Goal: Task Accomplishment & Management: Use online tool/utility

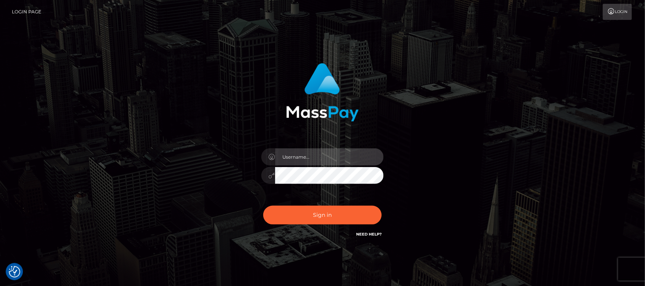
type input "hello.feetfinder"
click at [331, 157] on input "hello.feetfinder" at bounding box center [329, 156] width 109 height 17
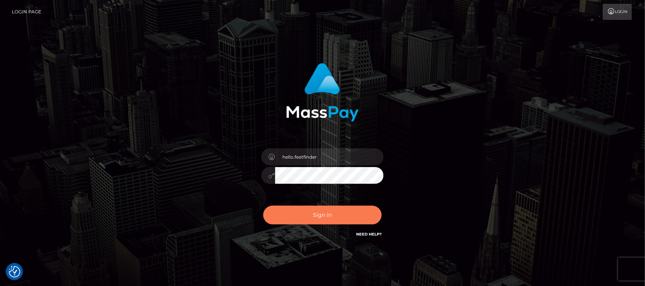
click at [345, 214] on button "Sign in" at bounding box center [322, 215] width 118 height 19
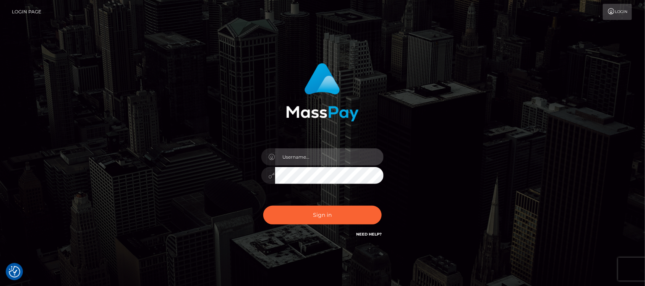
type input "hello.feetfinder"
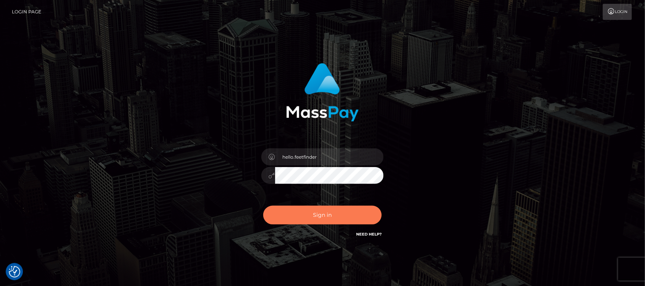
click at [348, 209] on button "Sign in" at bounding box center [322, 215] width 118 height 19
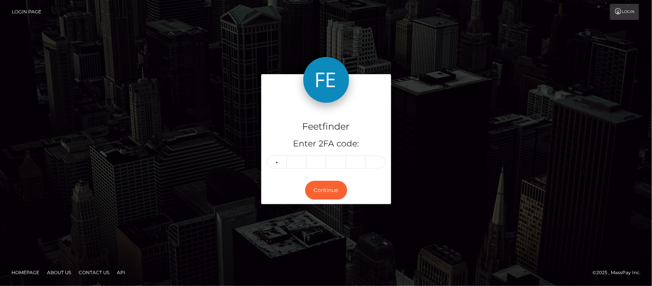
type input "5"
type input "0"
type input "6"
type input "8"
type input "2"
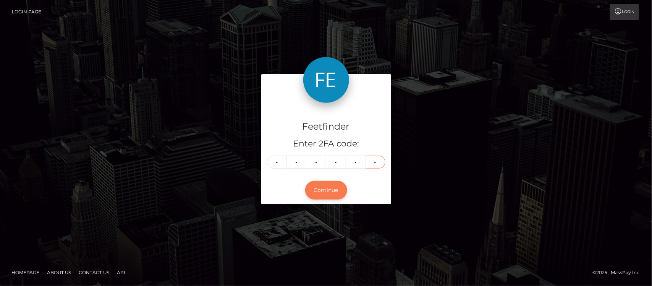
type input "8"
click at [323, 185] on button "Continue" at bounding box center [326, 190] width 42 height 19
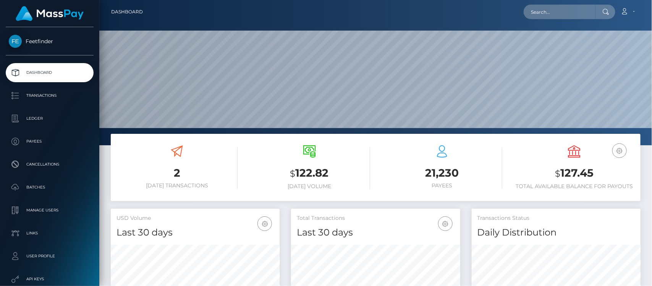
scroll to position [135, 169]
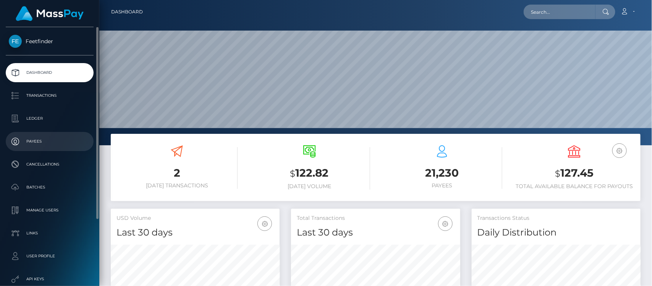
click at [44, 141] on p "Payees" at bounding box center [50, 141] width 82 height 11
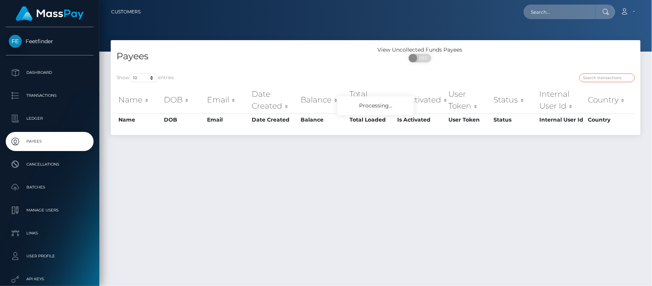
click at [599, 78] on input "search" at bounding box center [607, 77] width 55 height 9
paste input "2587db65-749c-11f0-9703-0266f44cc279"
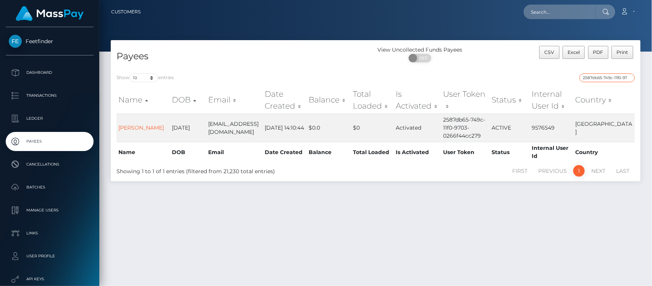
click at [611, 78] on input "2587db65-749c-11f0-9703-0266f44cc279" at bounding box center [607, 77] width 55 height 9
click at [611, 77] on input "2587db65-749c-11f0-9703-0266f44cc279" at bounding box center [607, 77] width 55 height 9
paste input "b965a8d-777"
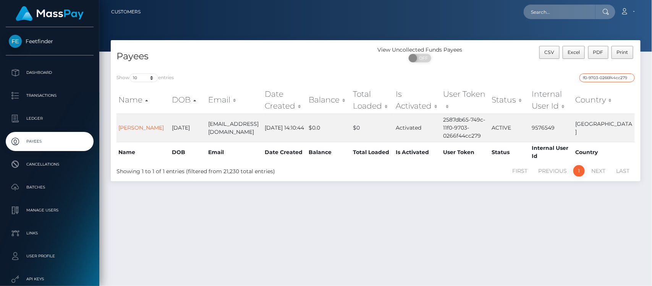
type input "2b965a8d-777c-11f0-9703-0266f44cc279"
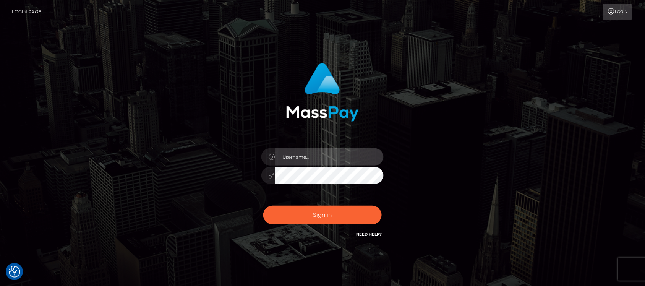
type input "hello.feetfinder"
click at [331, 149] on input "hello.feetfinder" at bounding box center [329, 156] width 109 height 17
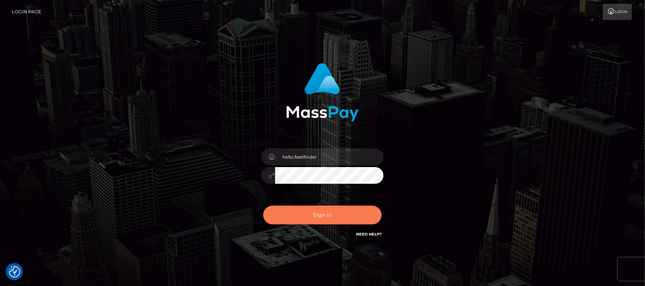
click at [316, 212] on button "Sign in" at bounding box center [322, 215] width 118 height 19
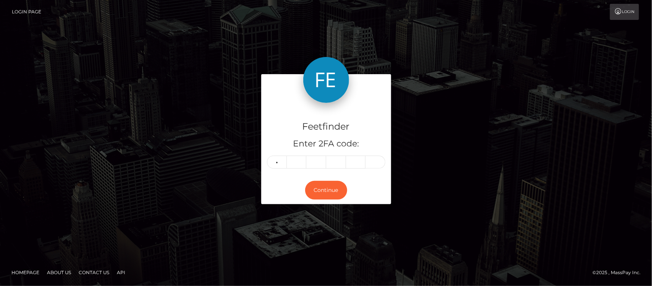
type input "2"
type input "5"
type input "9"
type input "4"
type input "0"
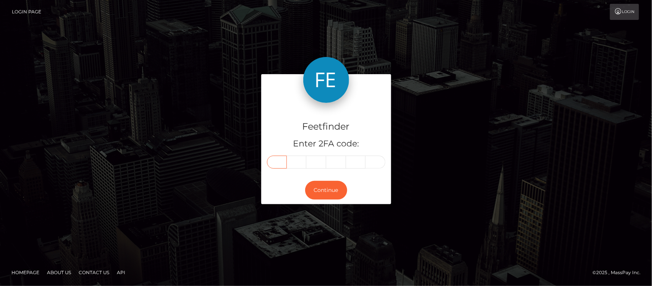
type input "2"
type input "5"
type input "9"
type input "8"
type input "3"
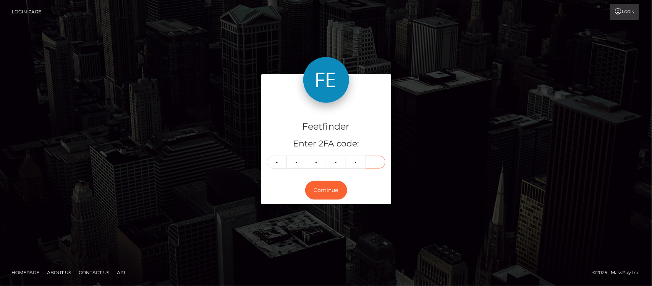
type input "3"
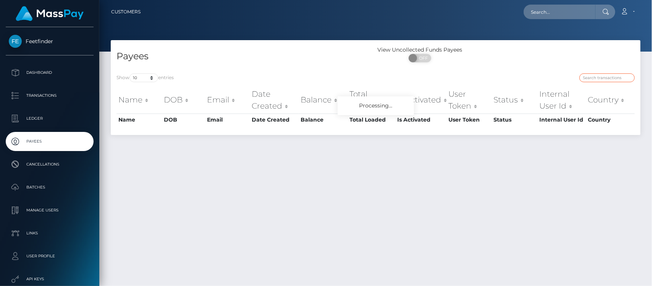
click at [608, 78] on input "search" at bounding box center [607, 77] width 55 height 9
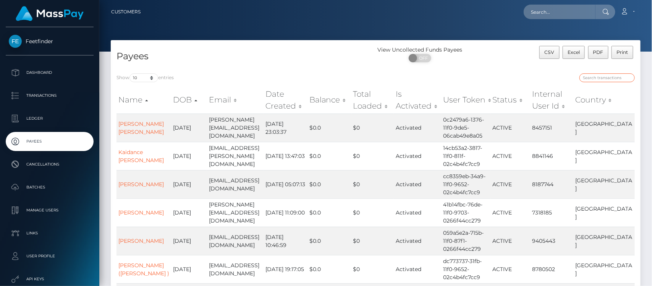
paste input "2b965a8d-777c-11f0-9703-0266f44cc279"
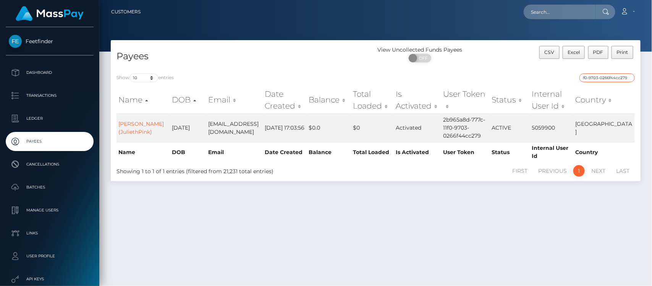
type input "2b965a8d-777c-11f0-9703-0266f44cc279"
